Goal: Find specific page/section: Find specific page/section

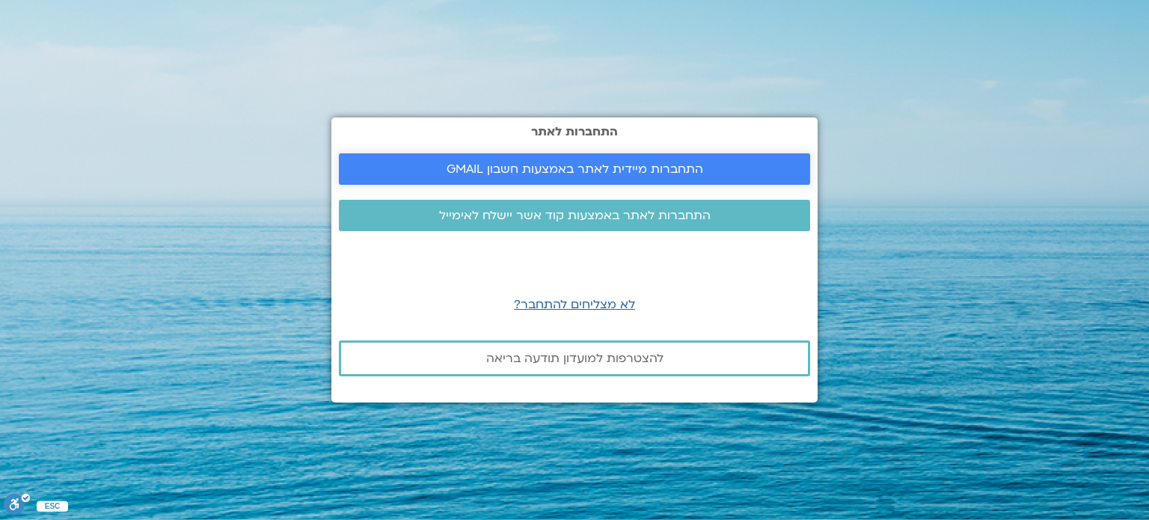
click at [583, 168] on span "התחברות מיידית לאתר באמצעות חשבון GMAIL" at bounding box center [574, 168] width 256 height 13
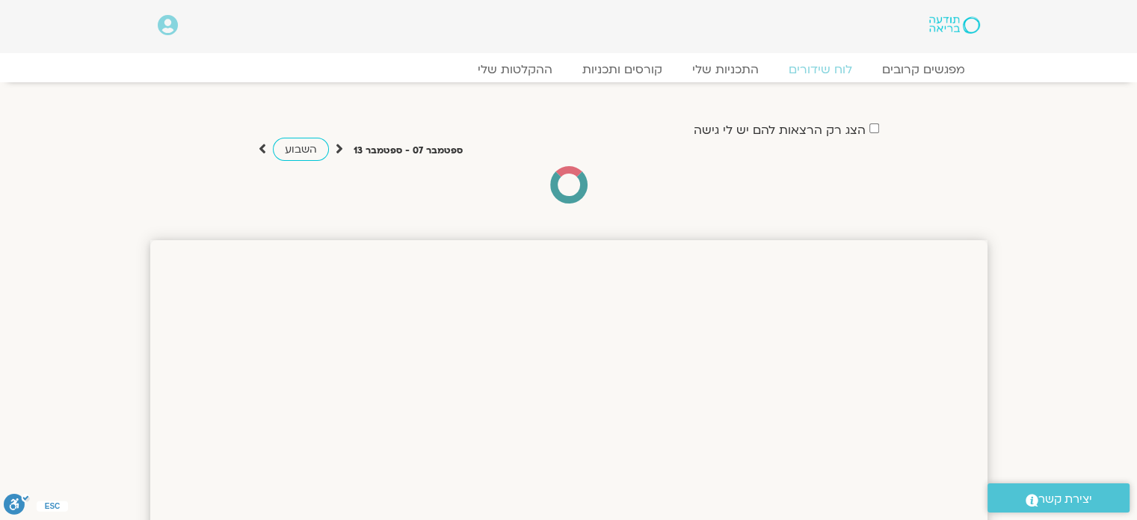
click at [755, 124] on label "הצג רק הרצאות להם יש לי גישה" at bounding box center [780, 129] width 172 height 13
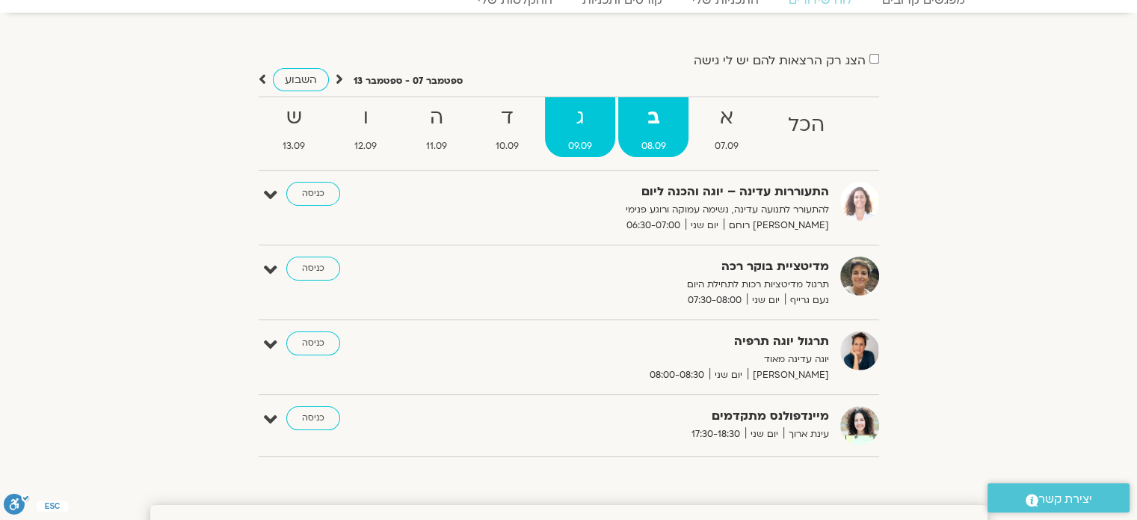
click at [585, 114] on strong "ג" at bounding box center [580, 118] width 70 height 34
